Goal: Book appointment/travel/reservation

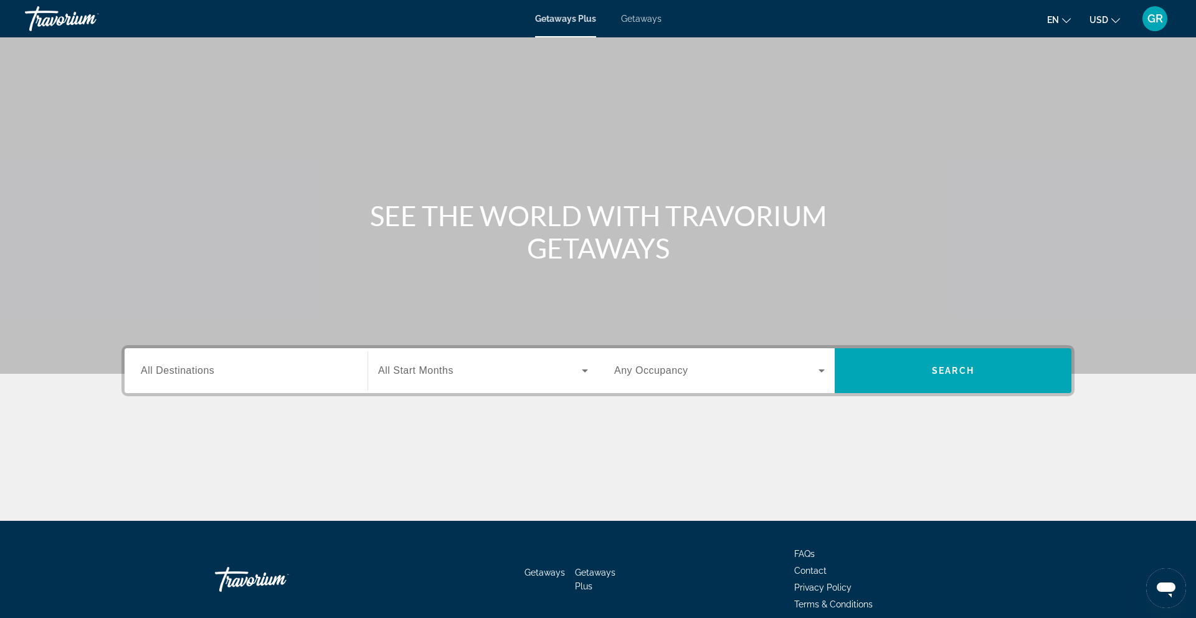
click at [701, 371] on span "Search widget" at bounding box center [716, 370] width 204 height 15
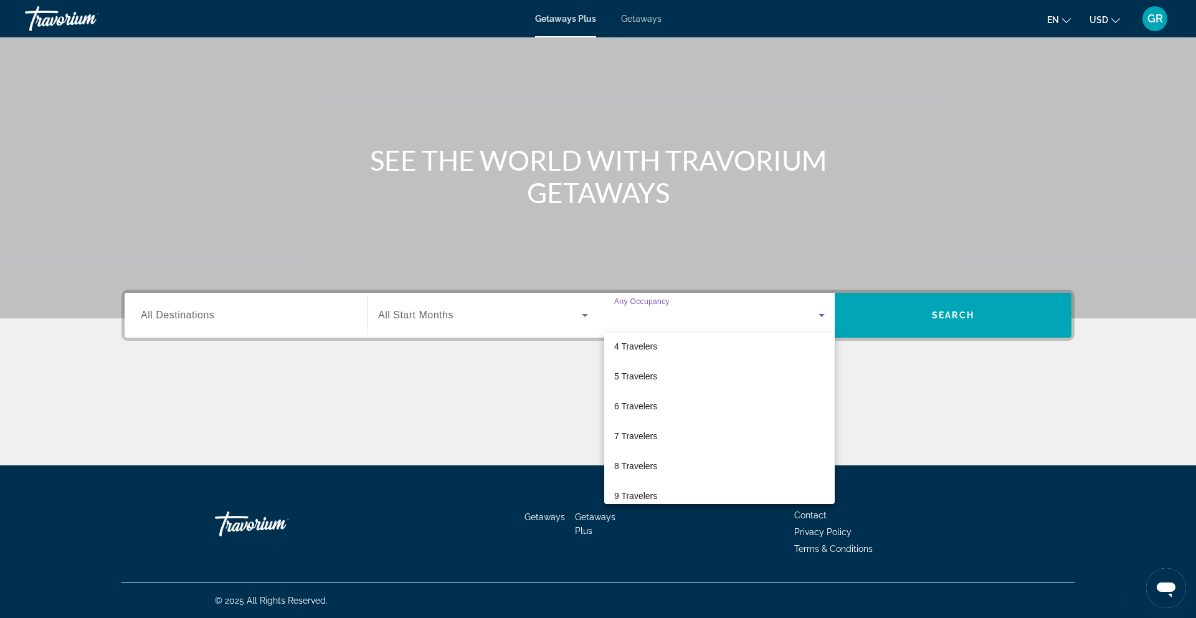
scroll to position [138, 0]
click at [546, 420] on div at bounding box center [598, 309] width 1196 height 618
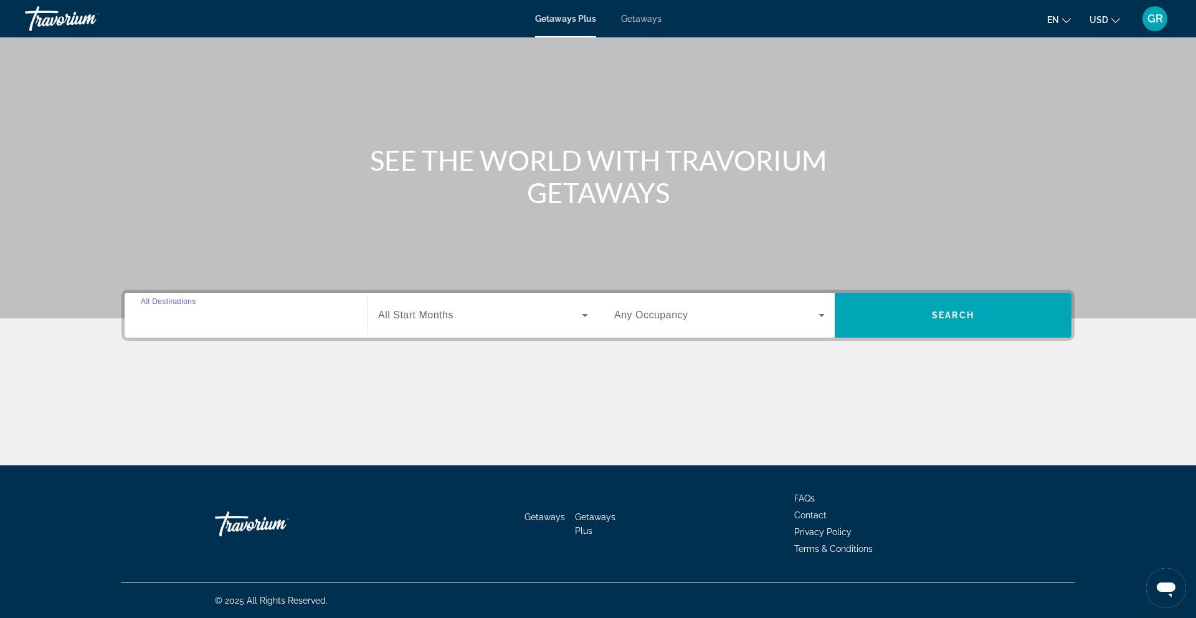
click at [206, 321] on input "Destination All Destinations" at bounding box center [246, 315] width 211 height 15
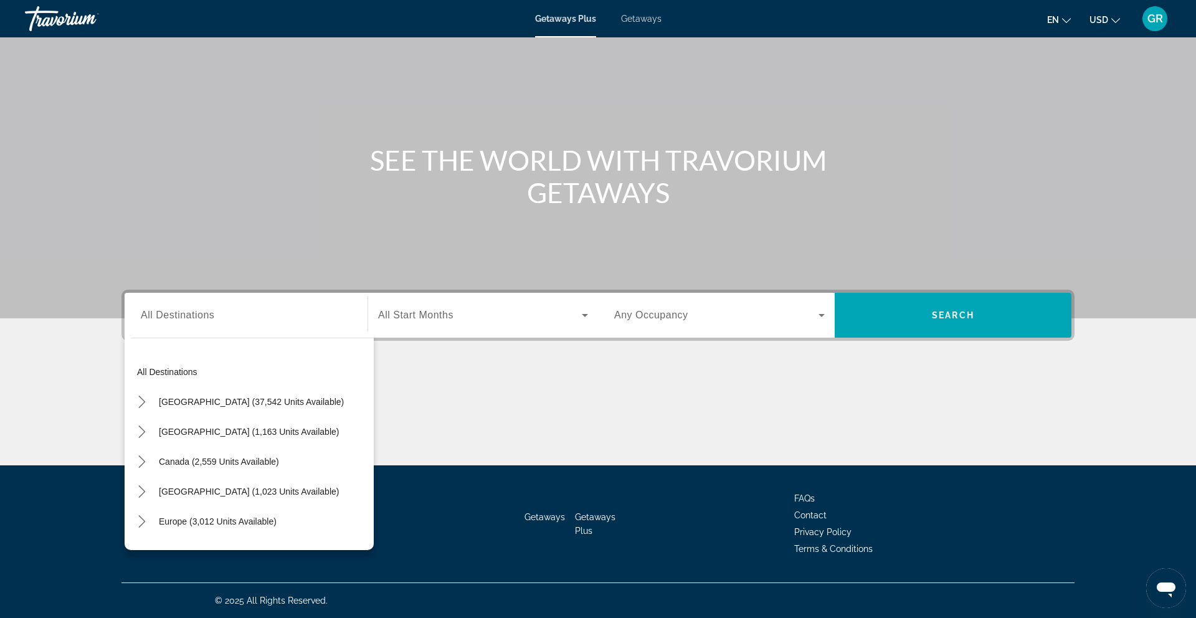
click at [637, 16] on span "Getaways" at bounding box center [641, 19] width 40 height 10
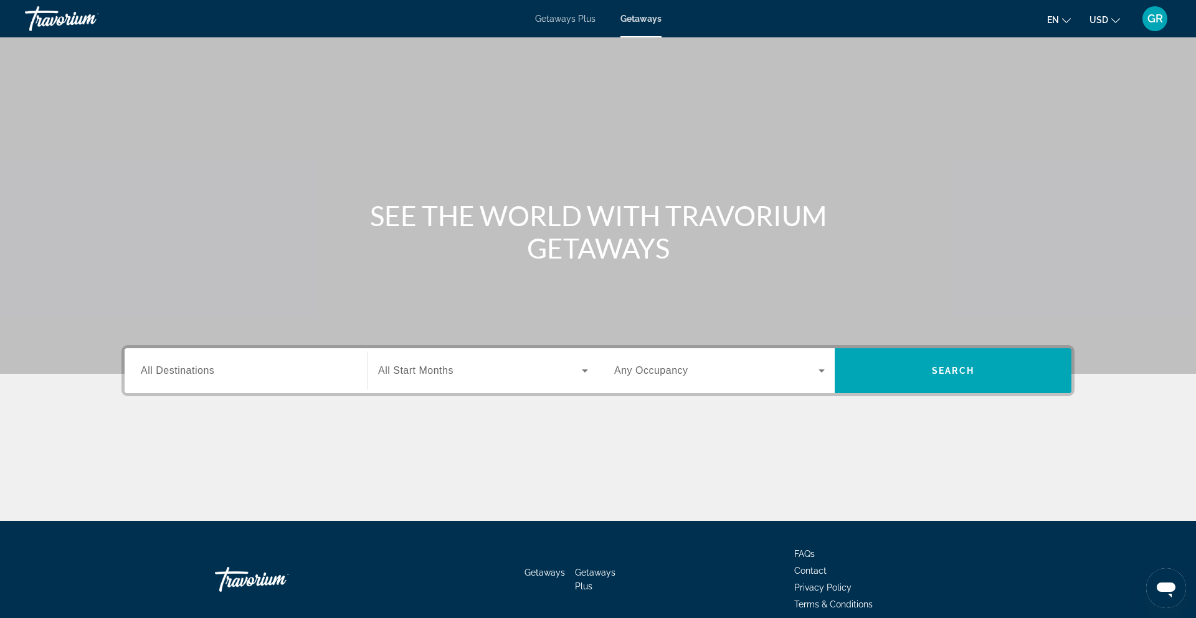
click at [188, 371] on span "All Destinations" at bounding box center [178, 370] width 74 height 11
click at [188, 371] on input "Destination All Destinations" at bounding box center [246, 371] width 211 height 15
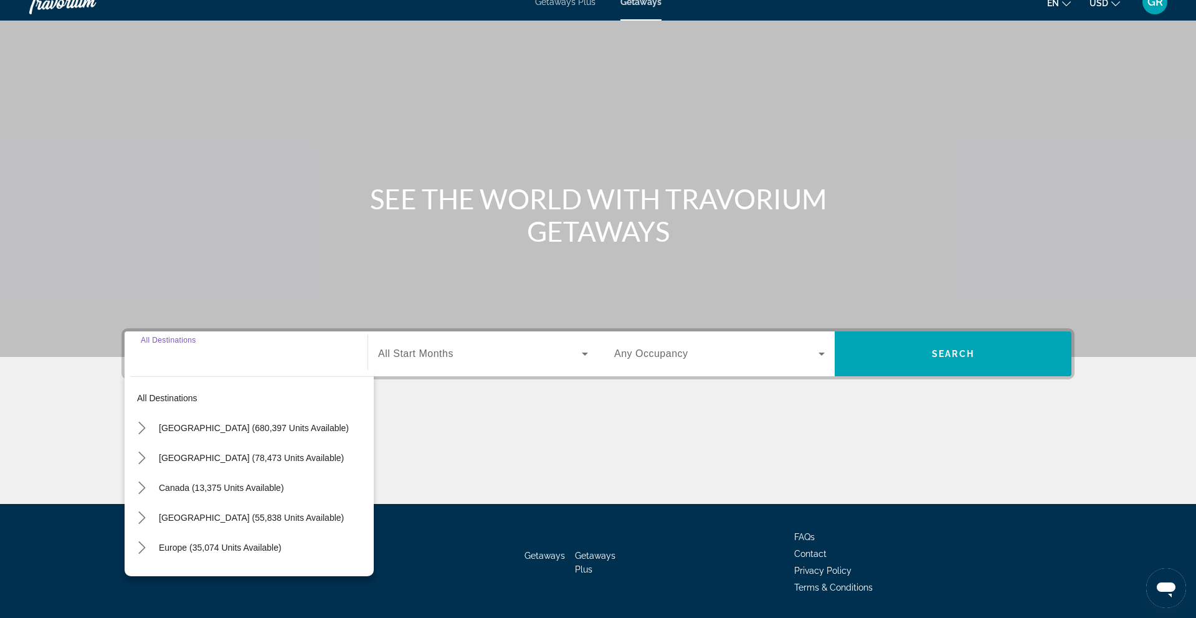
scroll to position [55, 0]
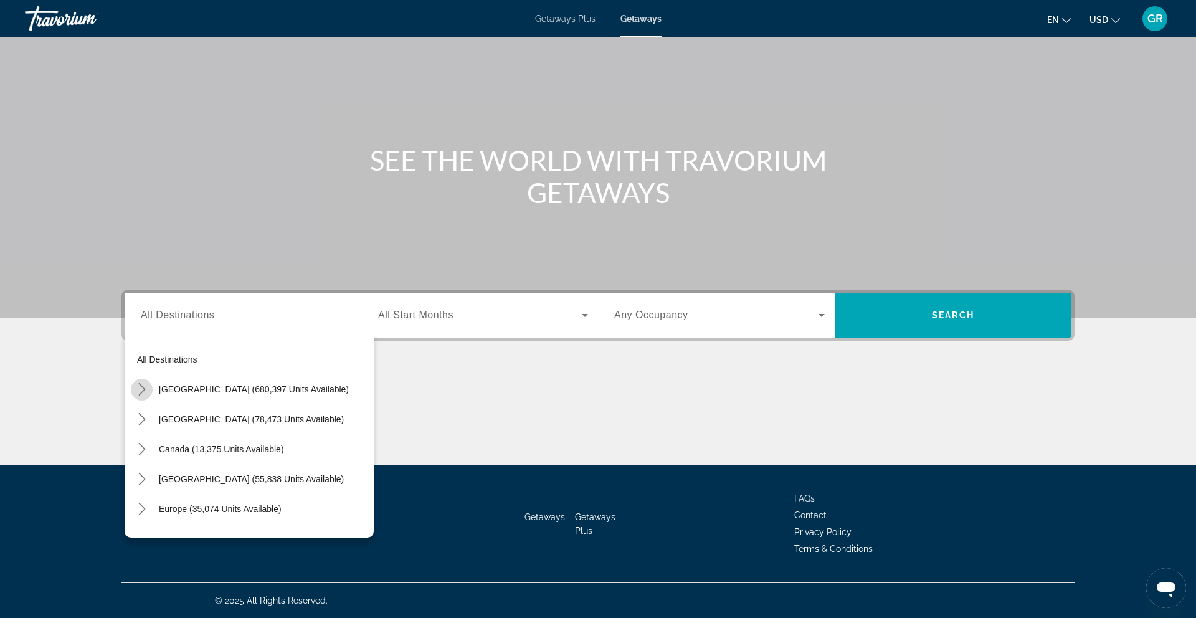
click at [137, 389] on icon "Toggle United States (680,397 units available) submenu" at bounding box center [142, 389] width 12 height 12
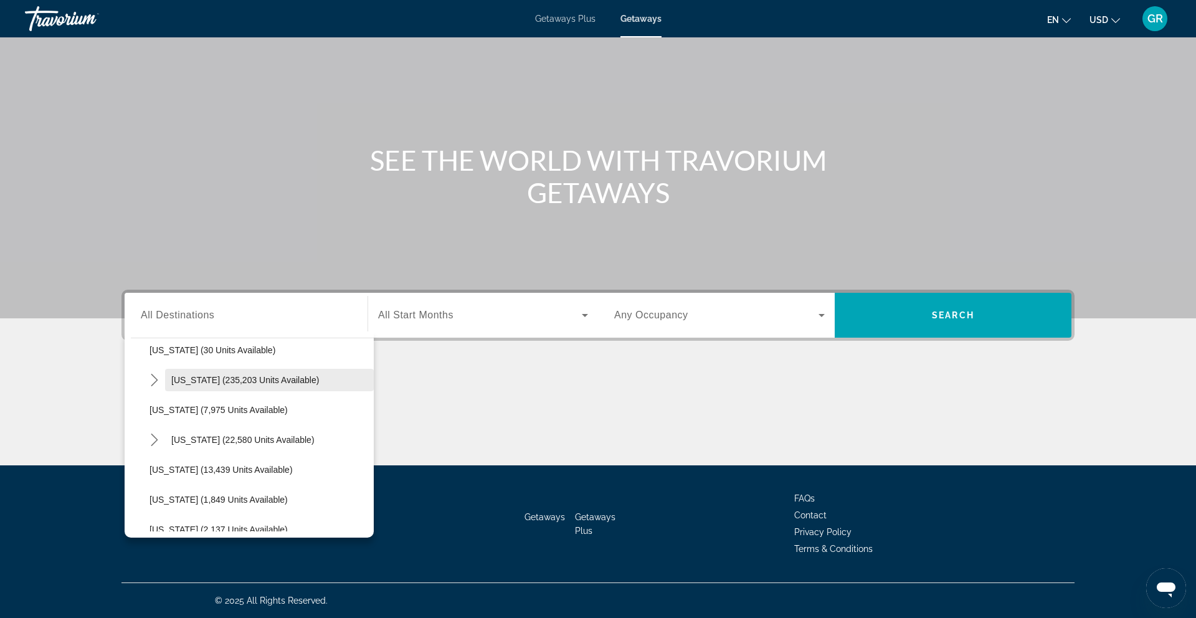
scroll to position [190, 0]
click at [156, 376] on icon "Toggle Florida (235,203 units available) submenu" at bounding box center [154, 379] width 12 height 12
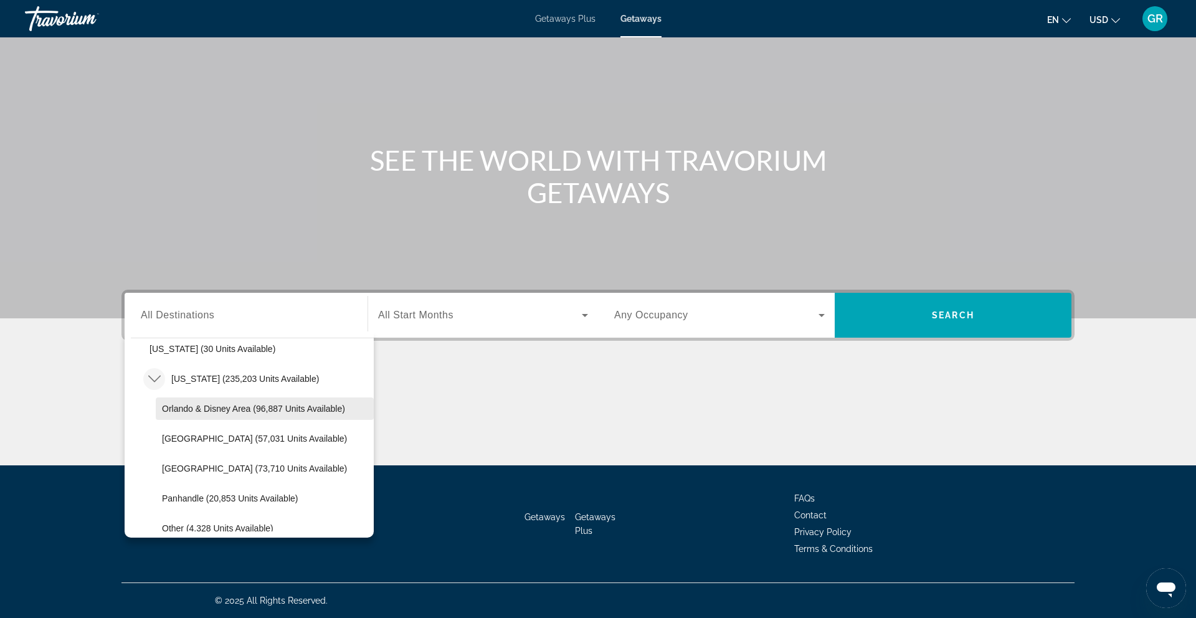
click at [234, 408] on span "Orlando & Disney Area (96,887 units available)" at bounding box center [253, 409] width 183 height 10
type input "**********"
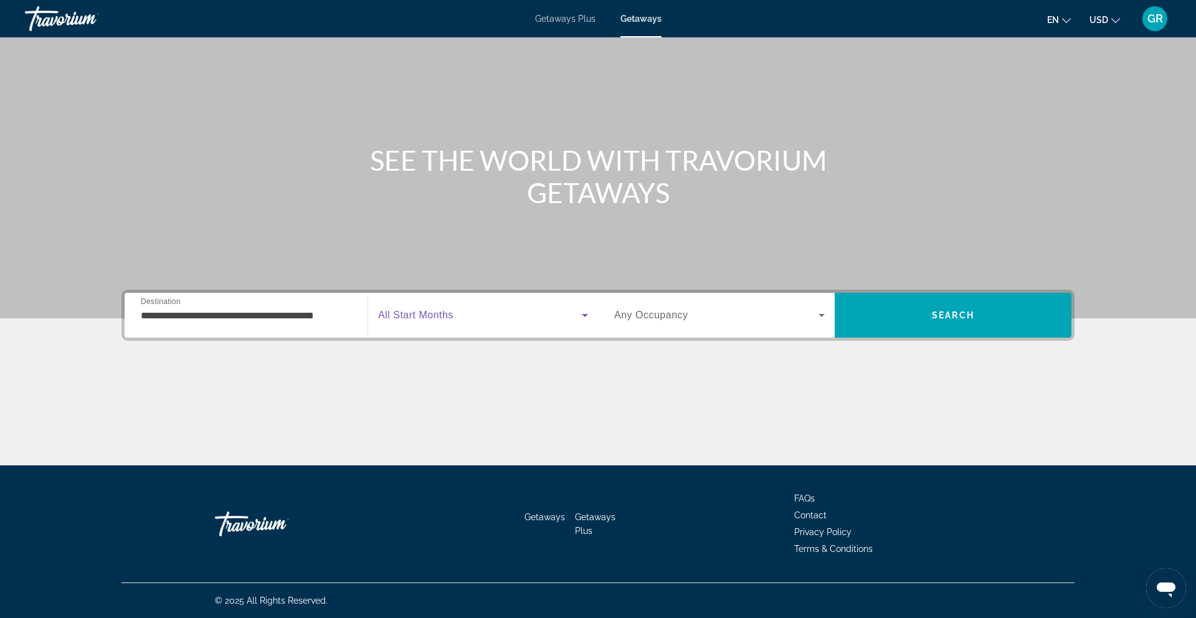
click at [490, 321] on span "Search widget" at bounding box center [480, 315] width 204 height 15
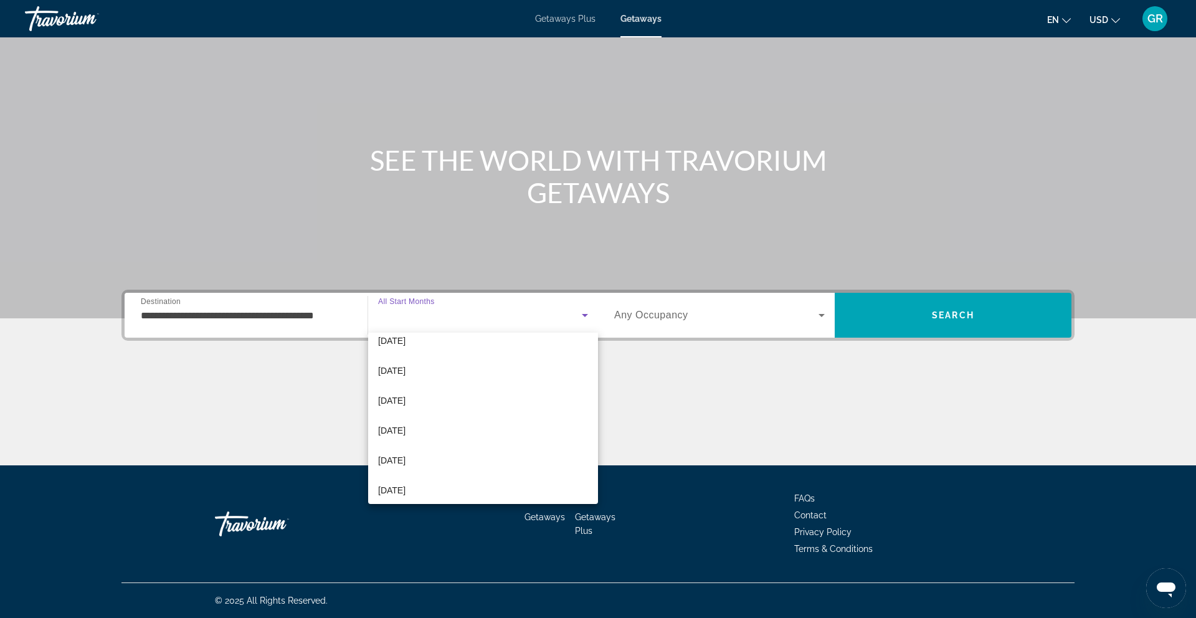
scroll to position [0, 0]
click at [426, 353] on span "All Start Months" at bounding box center [409, 353] width 62 height 10
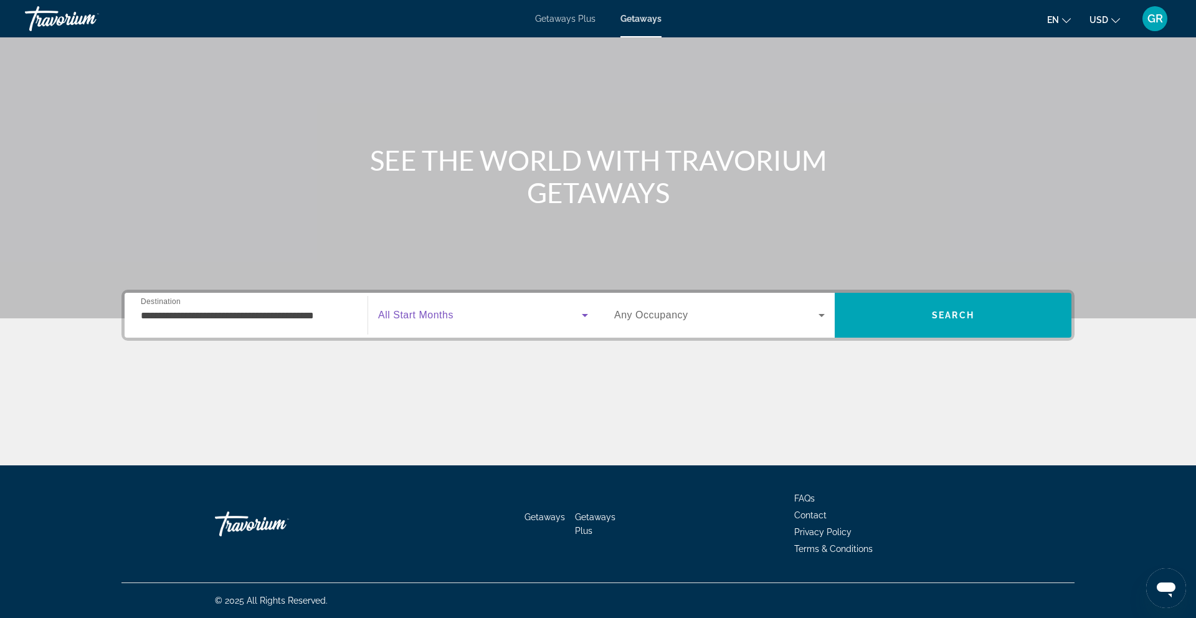
click at [727, 316] on span "Search widget" at bounding box center [716, 315] width 204 height 15
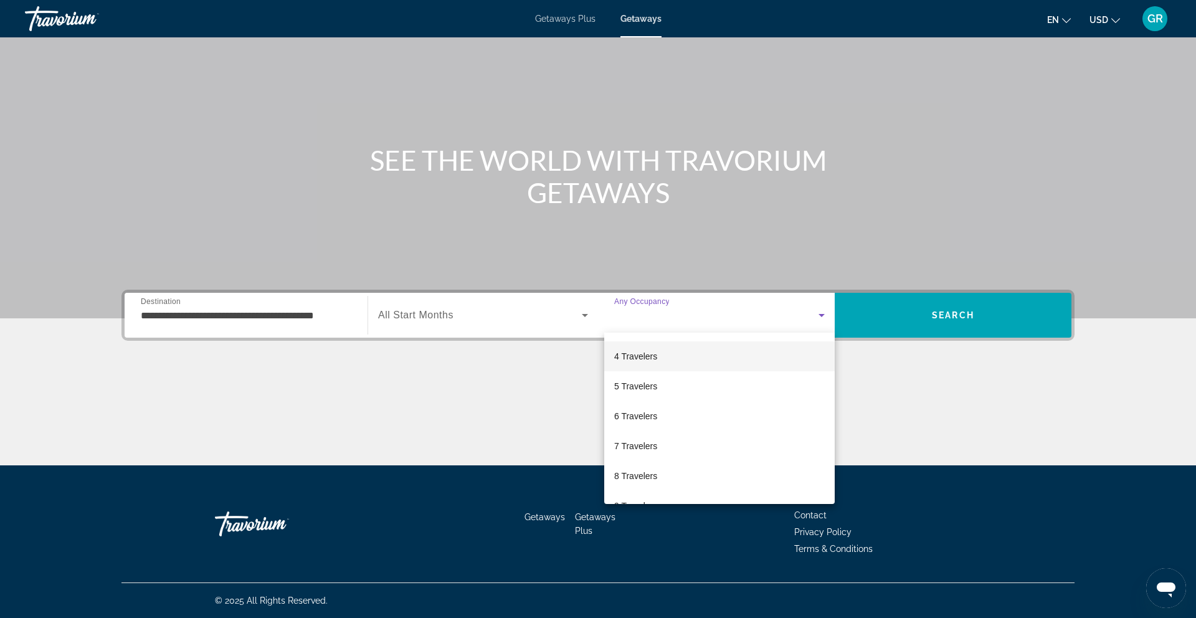
scroll to position [95, 0]
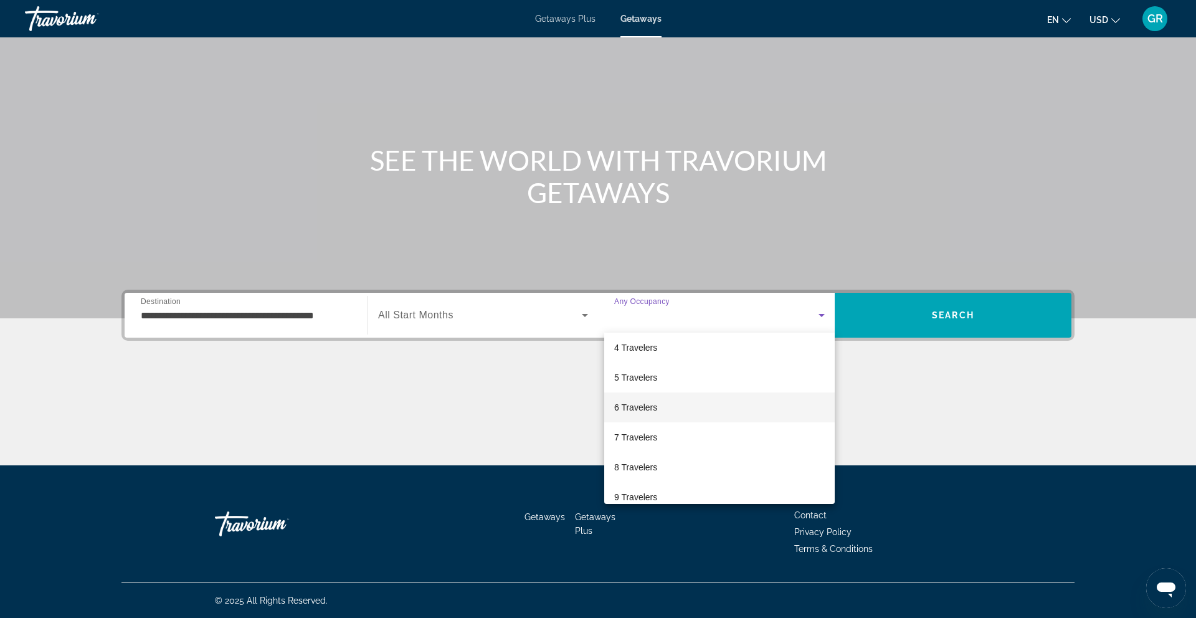
click at [689, 402] on mat-option "6 Travelers" at bounding box center [719, 407] width 231 height 30
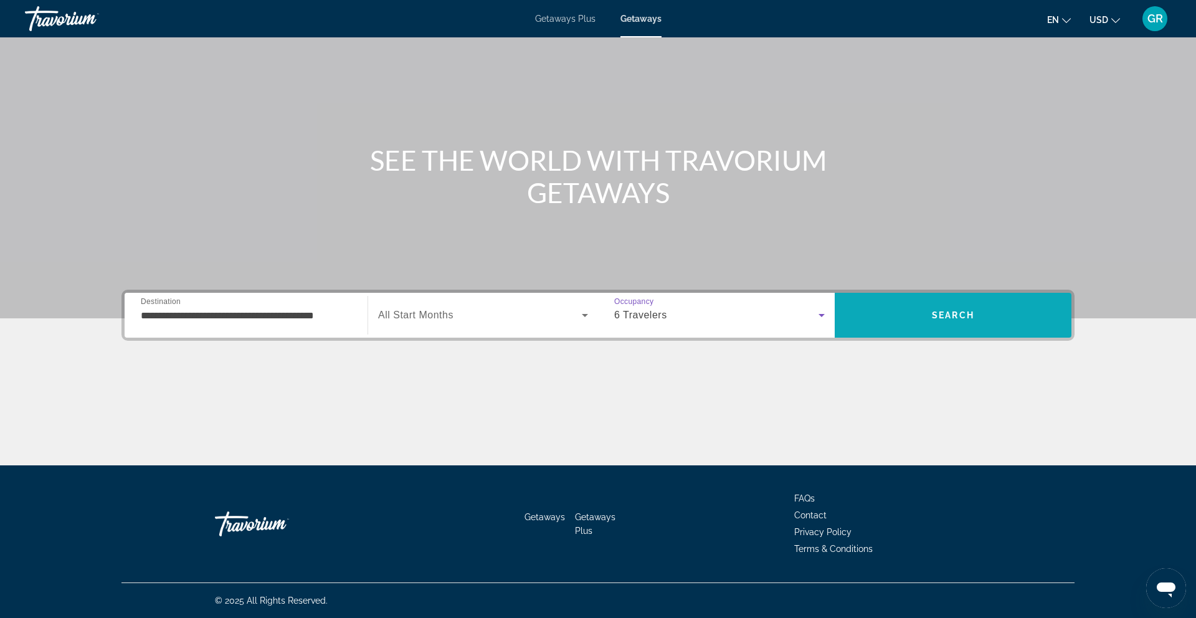
click at [958, 322] on span "Search" at bounding box center [953, 315] width 237 height 30
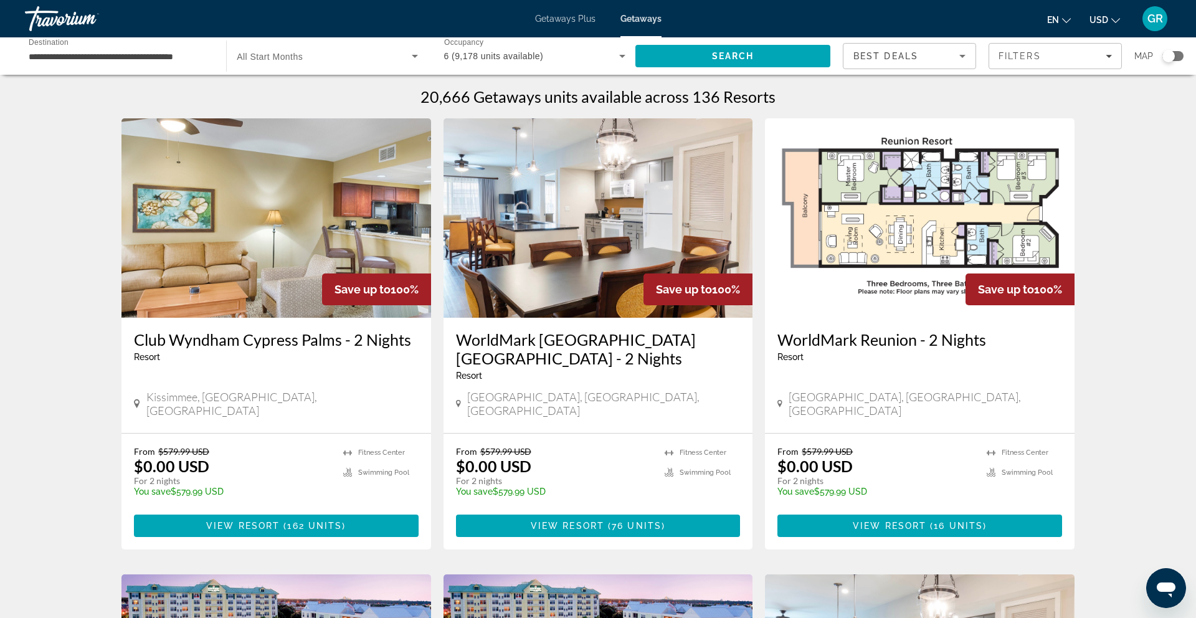
click at [569, 341] on h3 "WorldMark [GEOGRAPHIC_DATA] [GEOGRAPHIC_DATA] - 2 Nights" at bounding box center [598, 348] width 285 height 37
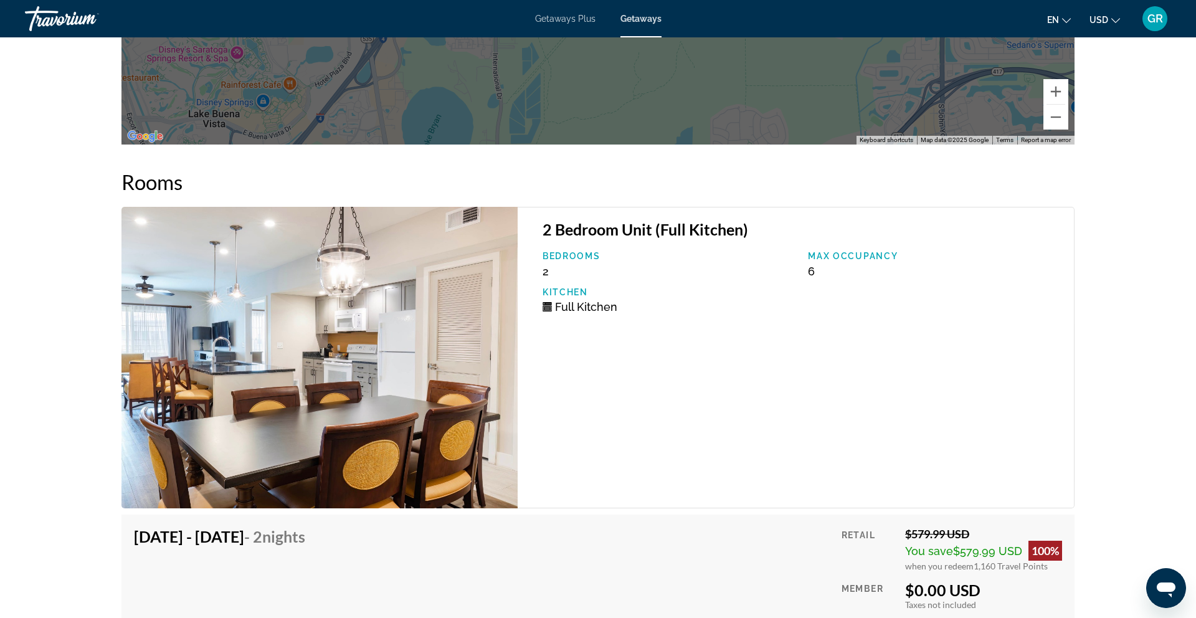
scroll to position [2213, 0]
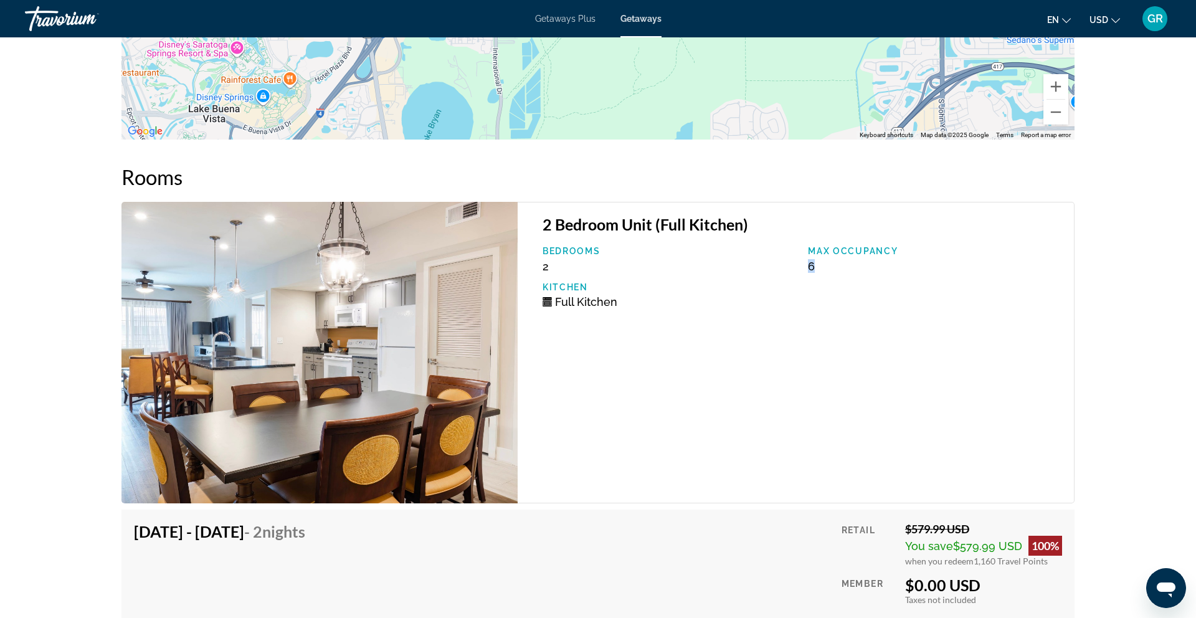
drag, startPoint x: 804, startPoint y: 250, endPoint x: 820, endPoint y: 251, distance: 16.8
click at [820, 251] on div "Max Occupancy 6" at bounding box center [935, 259] width 266 height 27
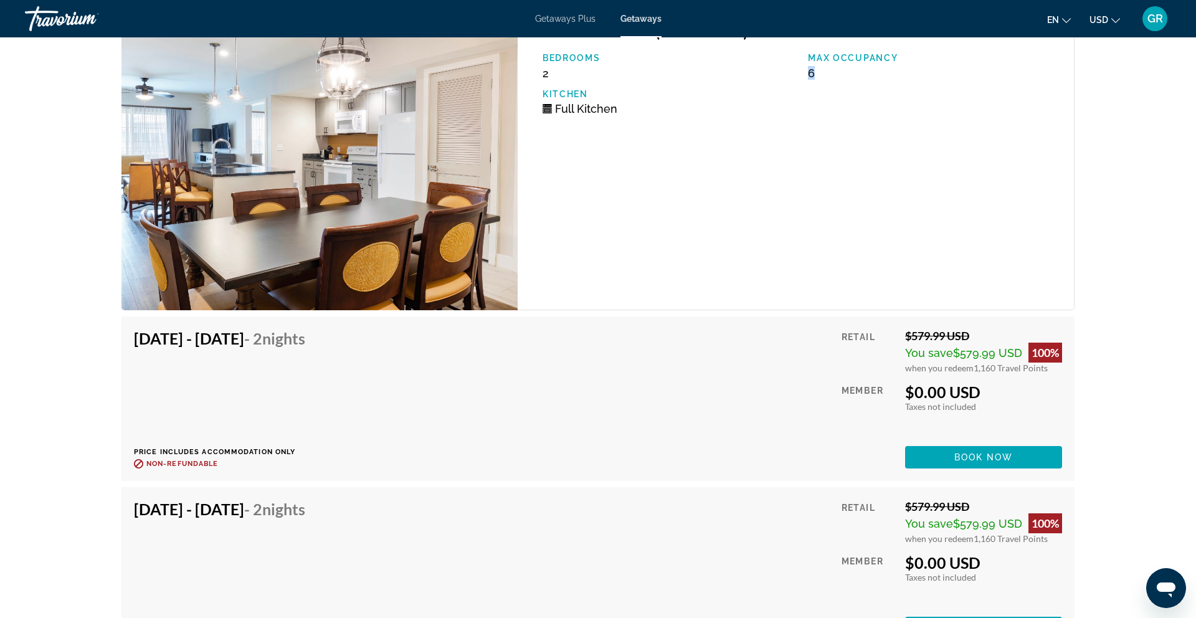
scroll to position [2415, 0]
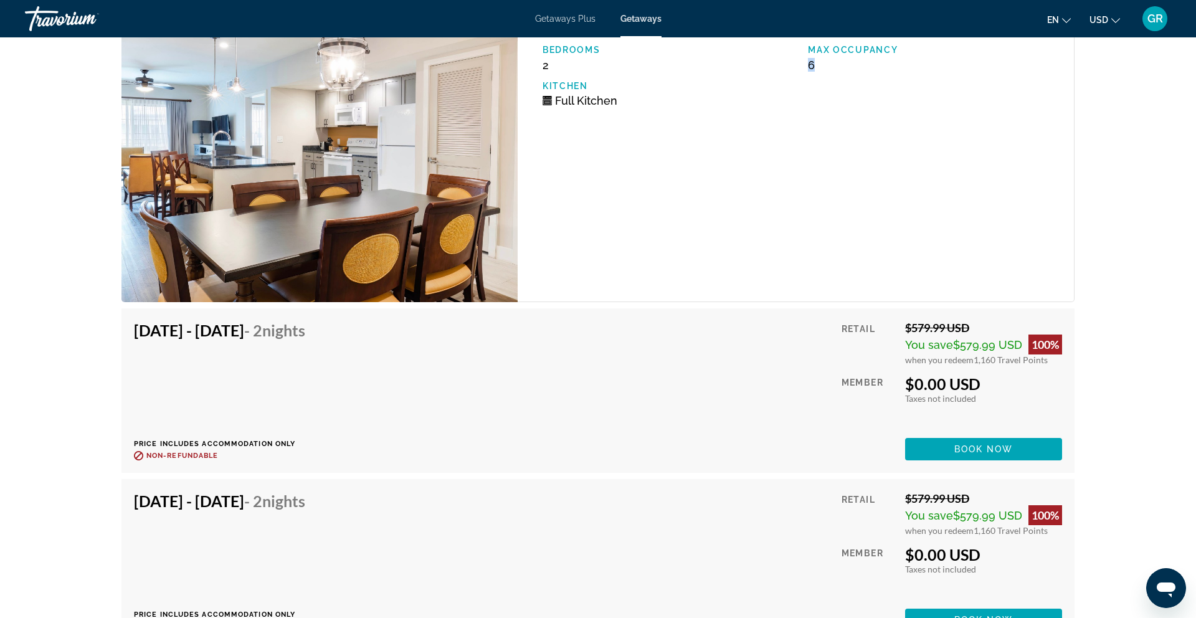
drag, startPoint x: 911, startPoint y: 368, endPoint x: 996, endPoint y: 369, distance: 84.1
click at [996, 374] on div "$0.00 USD" at bounding box center [983, 383] width 157 height 19
